Goal: Task Accomplishment & Management: Manage account settings

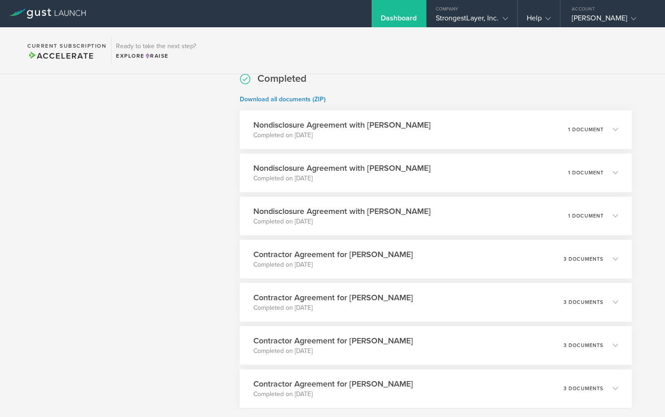
scroll to position [2242, 0]
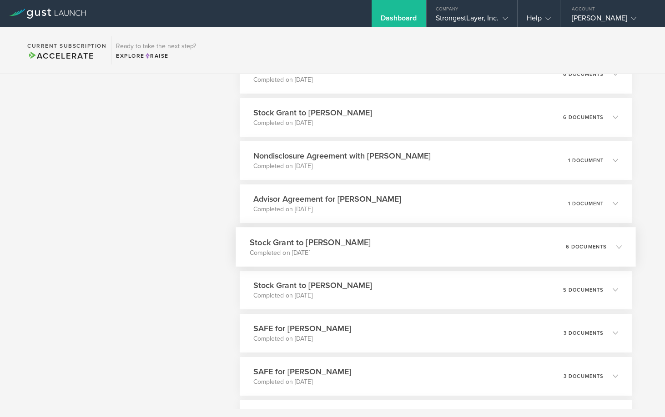
click at [616, 248] on icon at bounding box center [618, 246] width 5 height 5
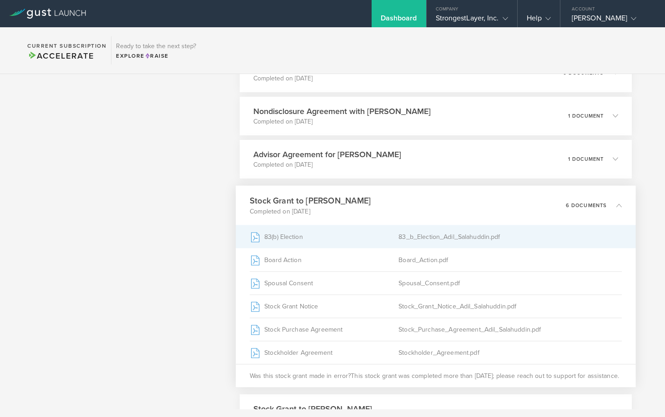
scroll to position [2332, 0]
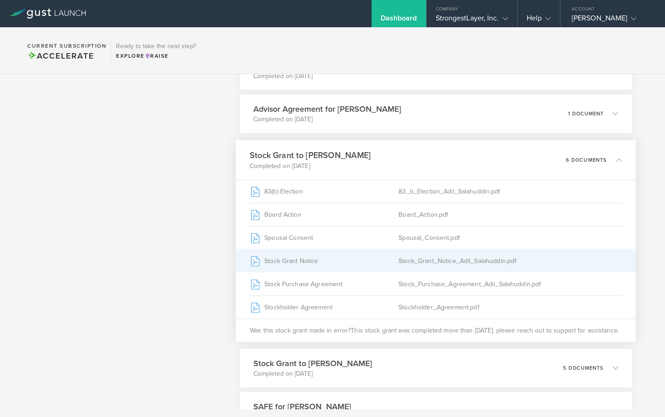
click at [455, 259] on div "Stock_Grant_Notice_Adil_Salahuddin.pdf" at bounding box center [509, 261] width 223 height 23
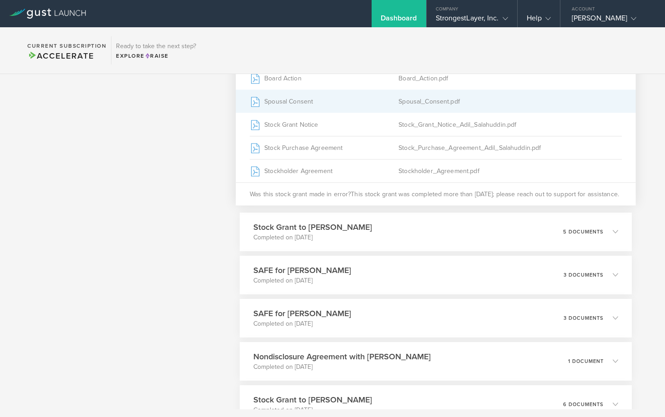
scroll to position [2377, 0]
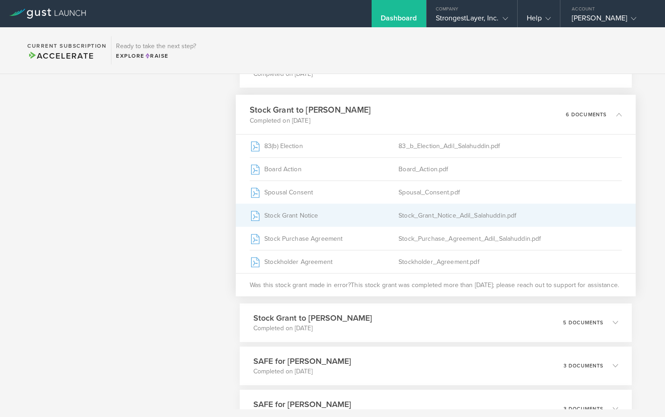
click at [443, 219] on div "Stock_Grant_Notice_Adil_Salahuddin.pdf" at bounding box center [509, 215] width 223 height 23
